Goal: Book appointment/travel/reservation

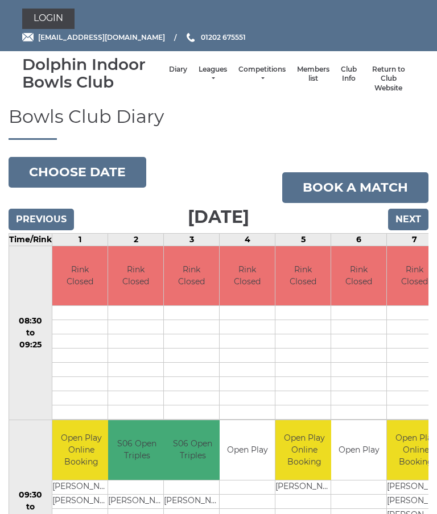
click at [413, 219] on input "Next" at bounding box center [408, 220] width 40 height 22
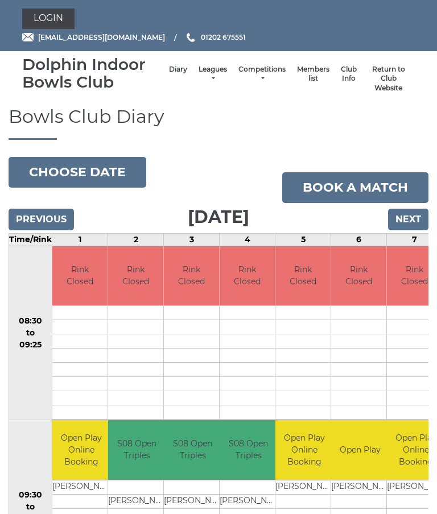
click at [418, 221] on input "Next" at bounding box center [408, 220] width 40 height 22
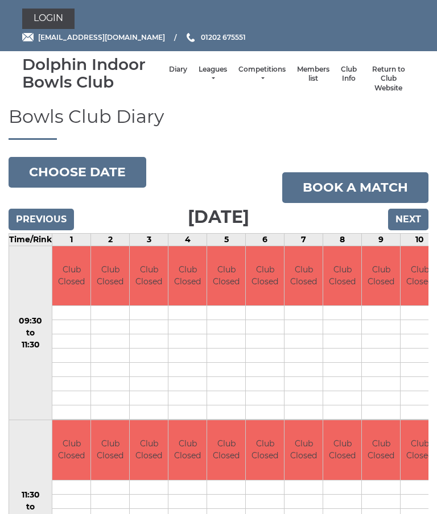
click at [114, 174] on button "Choose date" at bounding box center [78, 172] width 138 height 31
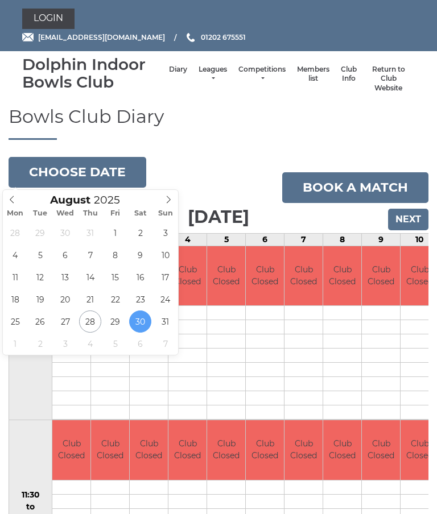
click at [168, 199] on icon at bounding box center [168, 200] width 8 height 8
type input "2025-09-16"
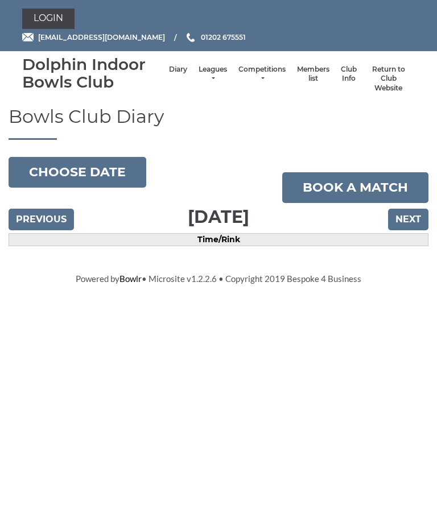
click at [38, 217] on input "Previous" at bounding box center [41, 220] width 65 height 22
click at [410, 222] on input "Next" at bounding box center [408, 220] width 40 height 22
click at [406, 221] on input "Next" at bounding box center [408, 220] width 40 height 22
click at [101, 171] on button "Choose date" at bounding box center [78, 172] width 138 height 31
click at [106, 171] on button "Choose date" at bounding box center [78, 172] width 138 height 31
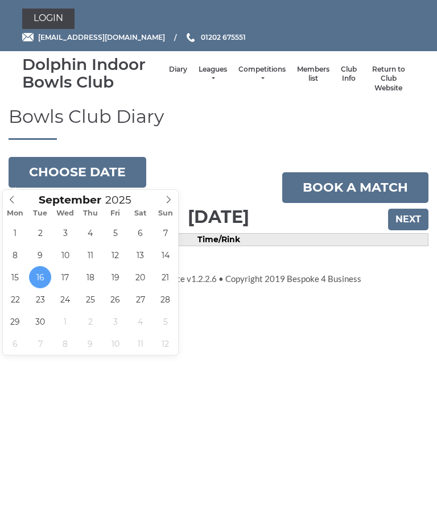
click at [164, 203] on icon at bounding box center [168, 200] width 8 height 8
click at [14, 193] on span at bounding box center [12, 198] width 19 height 16
click at [16, 199] on icon at bounding box center [12, 200] width 8 height 8
type input "2025-08-28"
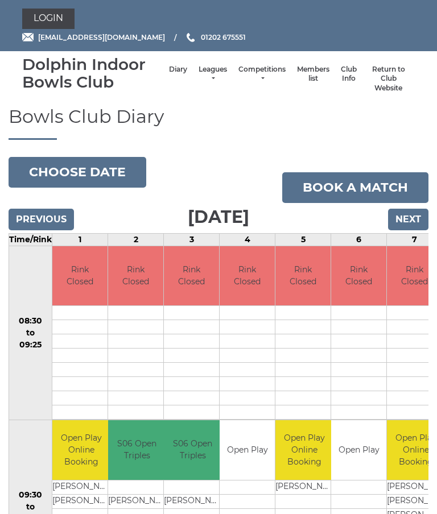
click at [412, 220] on input "Next" at bounding box center [408, 220] width 40 height 22
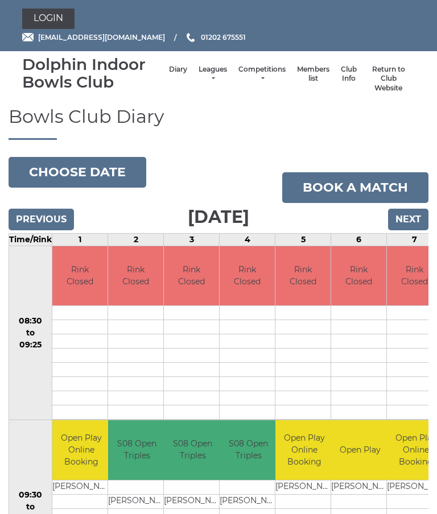
click at [411, 217] on input "Next" at bounding box center [408, 220] width 40 height 22
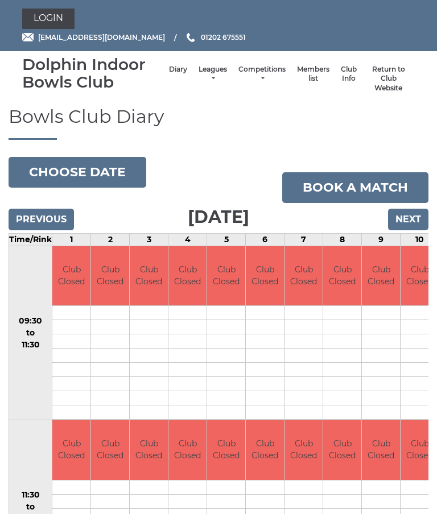
click at [415, 218] on input "Next" at bounding box center [408, 220] width 40 height 22
click at [415, 216] on input "Next" at bounding box center [408, 220] width 40 height 22
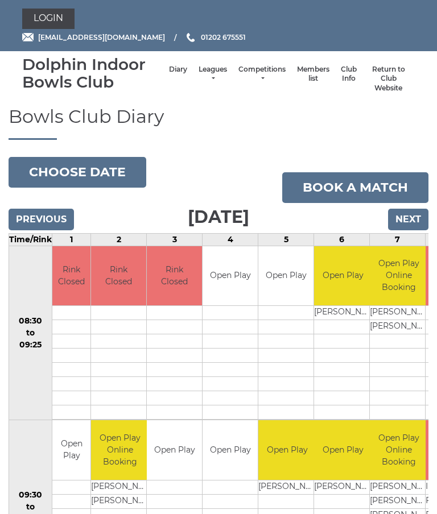
click at [414, 216] on input "Next" at bounding box center [408, 220] width 40 height 22
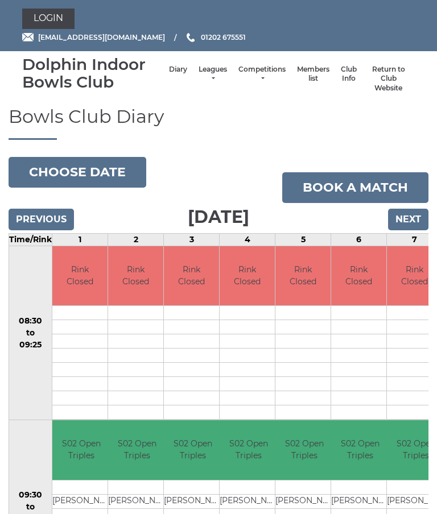
click at [414, 217] on input "Next" at bounding box center [408, 220] width 40 height 22
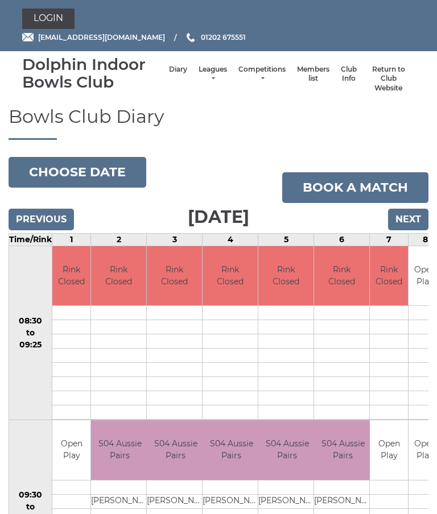
click at [416, 215] on input "Next" at bounding box center [408, 220] width 40 height 22
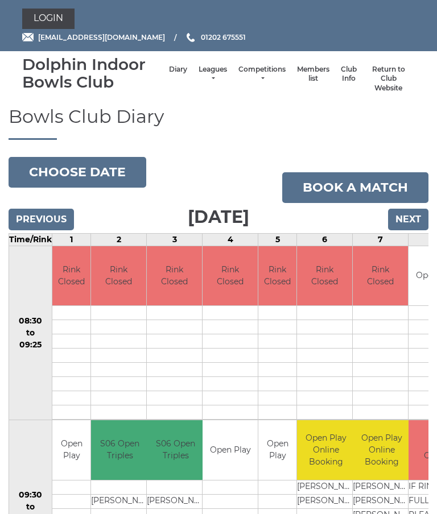
click at [417, 217] on input "Next" at bounding box center [408, 220] width 40 height 22
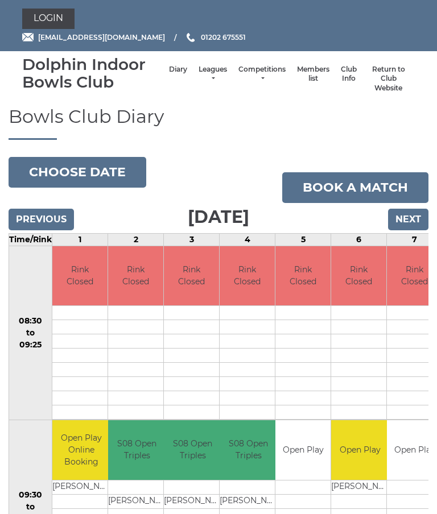
click at [416, 217] on input "Next" at bounding box center [408, 220] width 40 height 22
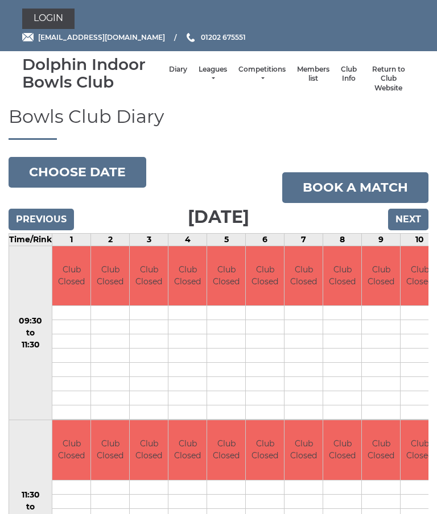
click at [418, 216] on input "Next" at bounding box center [408, 220] width 40 height 22
click at [417, 216] on input "Next" at bounding box center [408, 220] width 40 height 22
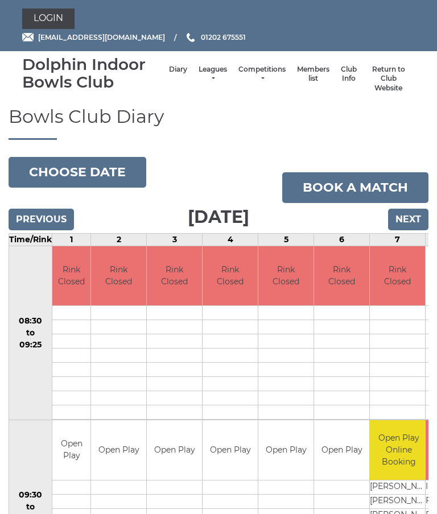
click at [416, 217] on input "Next" at bounding box center [408, 220] width 40 height 22
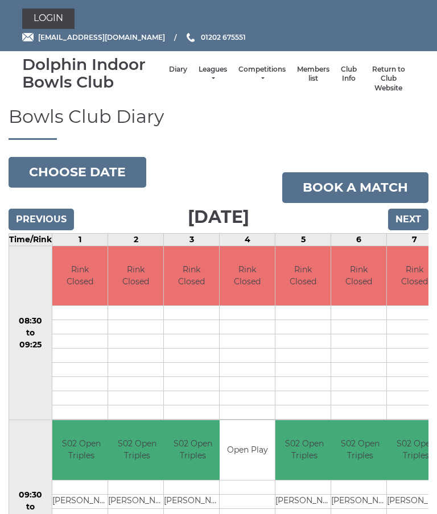
click at [418, 217] on input "Next" at bounding box center [408, 220] width 40 height 22
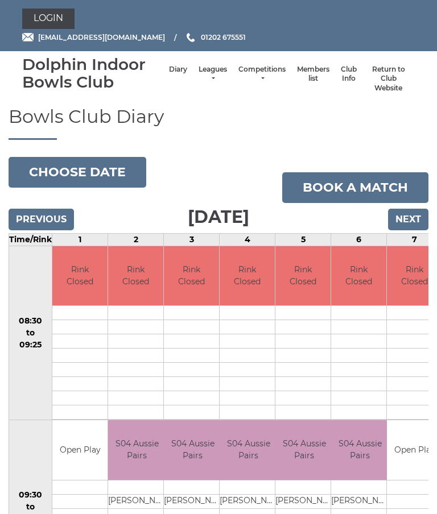
click at [412, 219] on input "Next" at bounding box center [408, 220] width 40 height 22
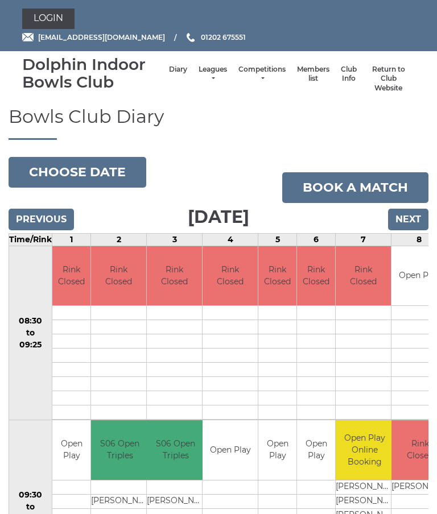
click at [416, 219] on input "Next" at bounding box center [408, 220] width 40 height 22
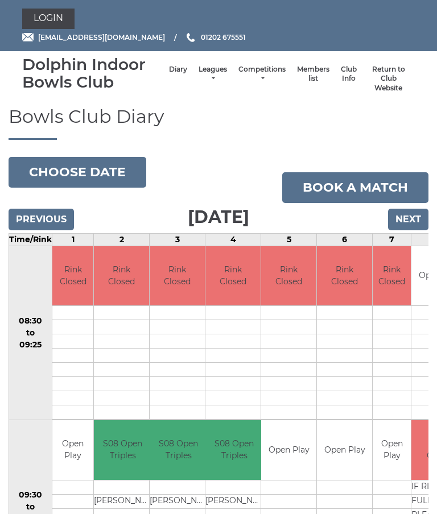
click at [418, 220] on input "Next" at bounding box center [408, 220] width 40 height 22
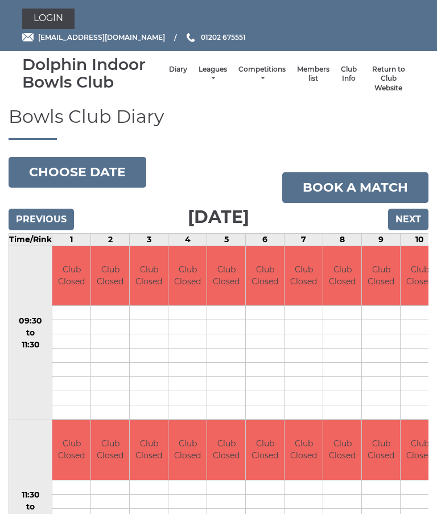
click at [418, 220] on input "Next" at bounding box center [408, 220] width 40 height 22
click at [419, 219] on input "Next" at bounding box center [408, 220] width 40 height 22
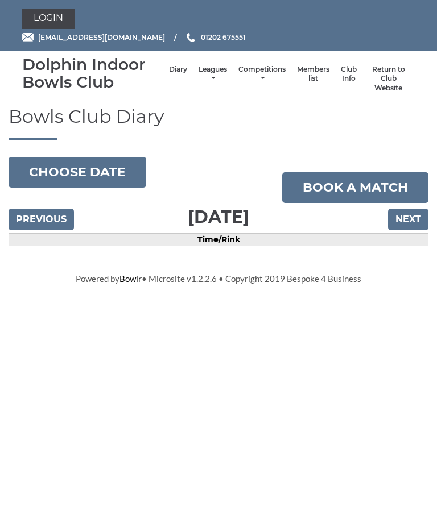
click at [417, 218] on input "Next" at bounding box center [408, 220] width 40 height 22
